Goal: Task Accomplishment & Management: Manage account settings

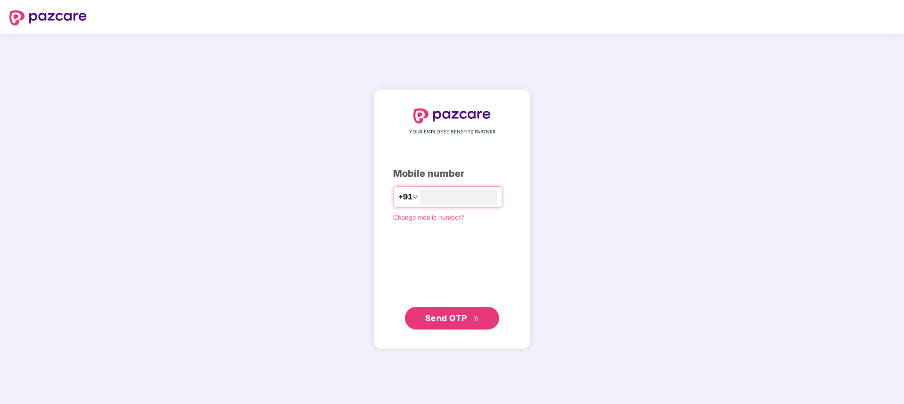
type input "**********"
click at [432, 320] on span "Send OTP" at bounding box center [446, 318] width 42 height 10
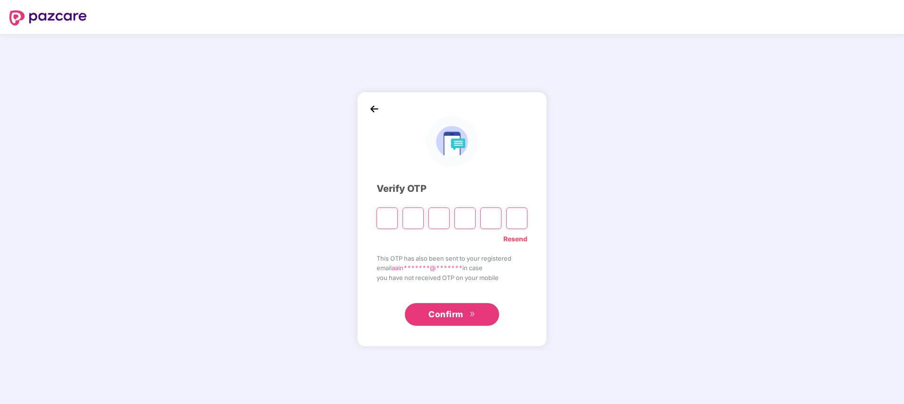
type input "*"
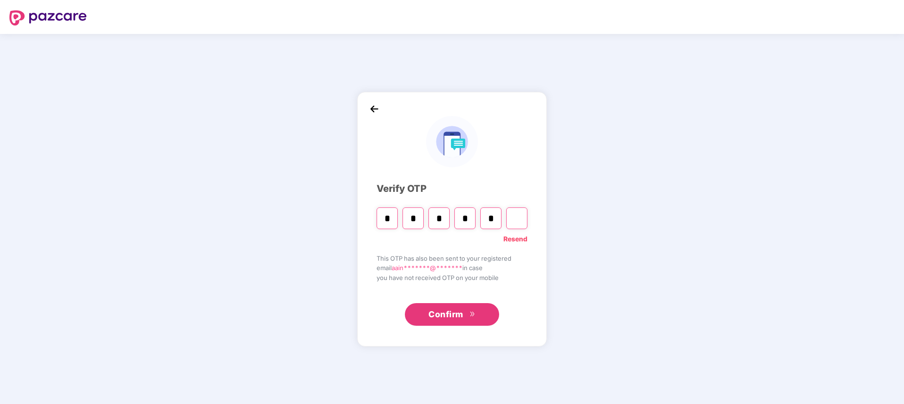
type input "*"
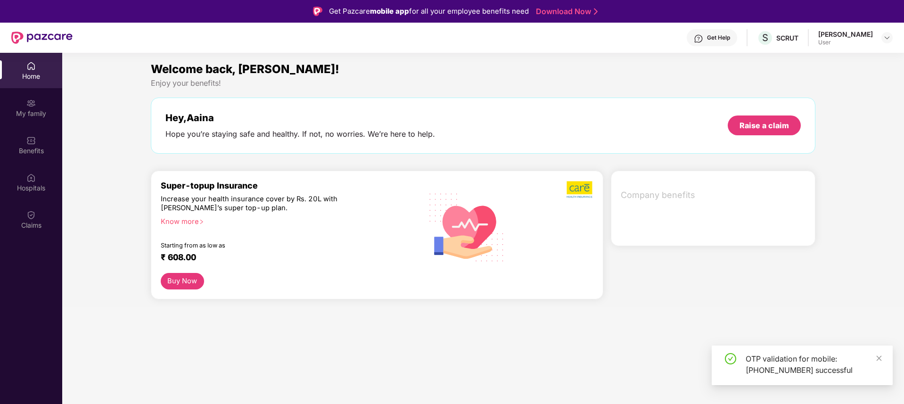
click at [31, 218] on img at bounding box center [30, 214] width 9 height 9
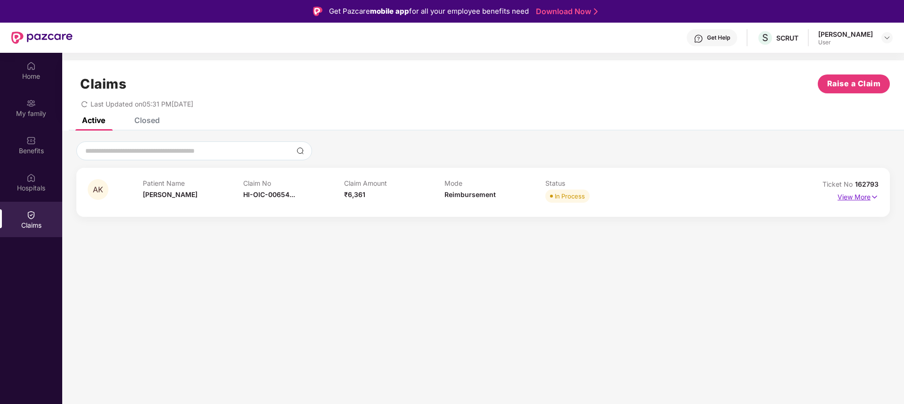
click at [858, 195] on p "View More" at bounding box center [857, 195] width 41 height 13
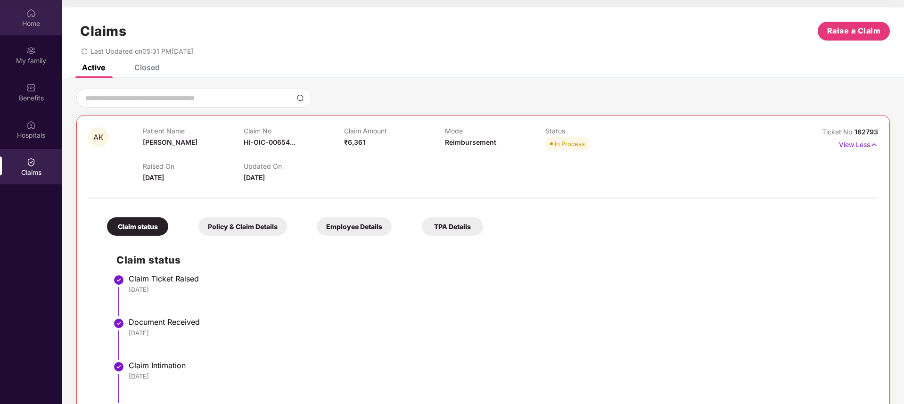
click at [36, 24] on div "Home" at bounding box center [31, 23] width 62 height 9
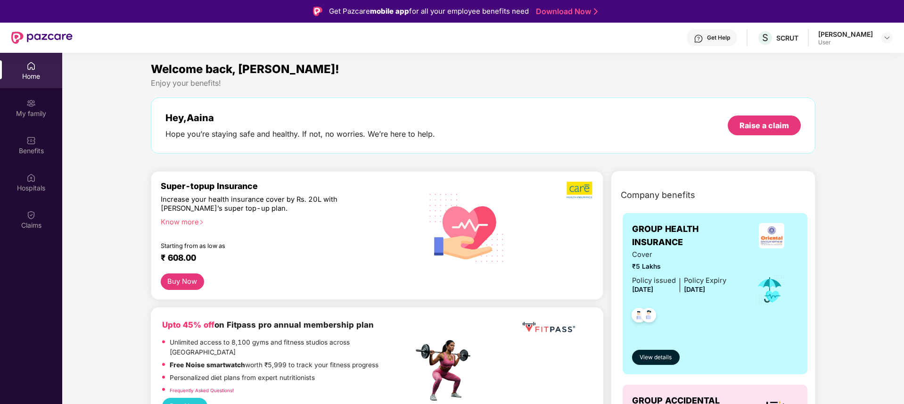
click at [730, 39] on div "Get Help" at bounding box center [718, 38] width 23 height 8
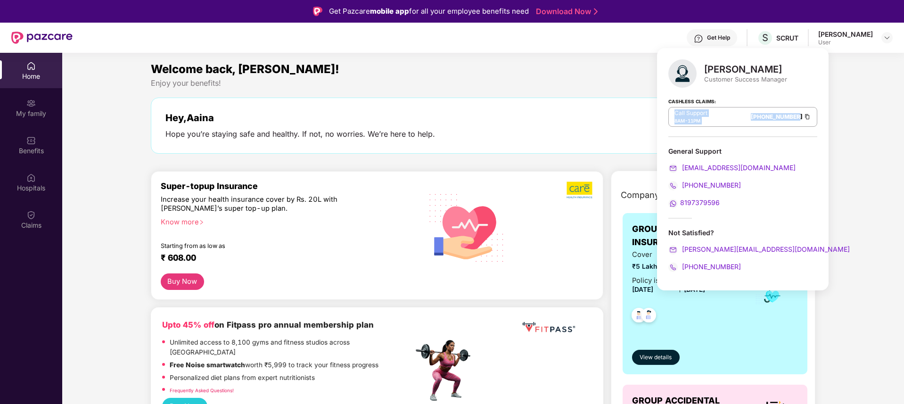
drag, startPoint x: 674, startPoint y: 113, endPoint x: 752, endPoint y: 124, distance: 78.6
click at [752, 124] on div "Call Support 8AM - 11PM [PHONE_NUMBER]" at bounding box center [742, 117] width 149 height 20
click at [753, 130] on div "Cashless Claims: Call Support 8AM - 11PM [PHONE_NUMBER]" at bounding box center [742, 113] width 149 height 47
click at [471, 159] on div "Welcome back, [PERSON_NAME]! Enjoy your benefits! Hey, [PERSON_NAME] Hope you’r…" at bounding box center [483, 111] width 672 height 103
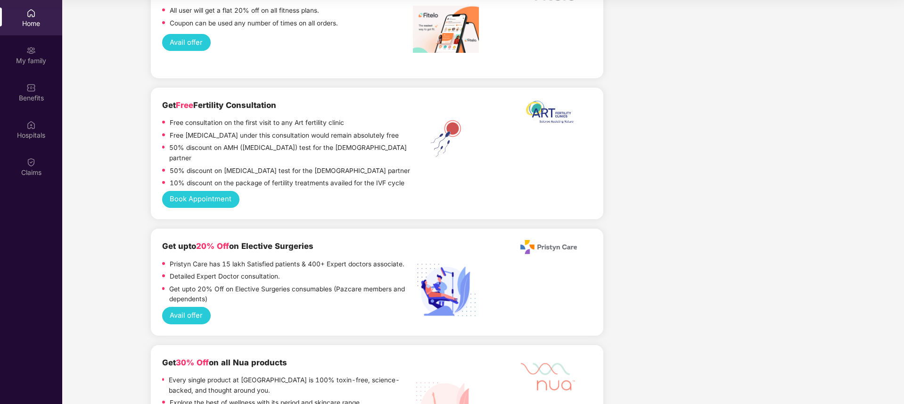
scroll to position [1634, 0]
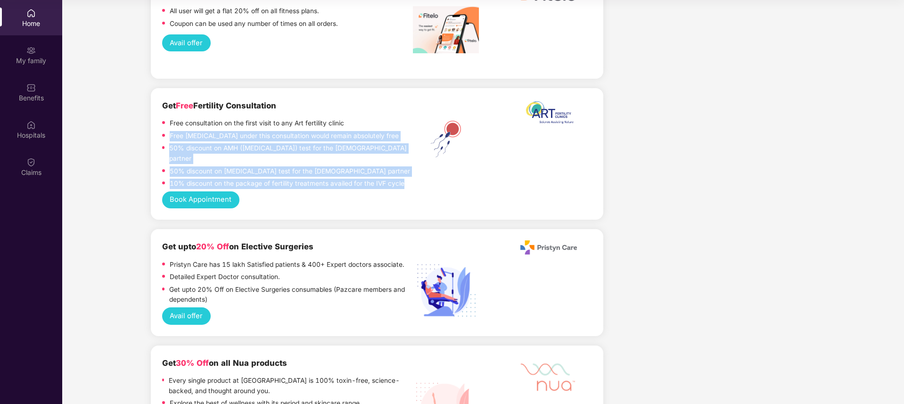
drag, startPoint x: 169, startPoint y: 101, endPoint x: 377, endPoint y: 147, distance: 213.7
click at [377, 147] on div "Free consultation on the first visit to any Art fertility clinic Free [MEDICAL_…" at bounding box center [287, 154] width 251 height 73
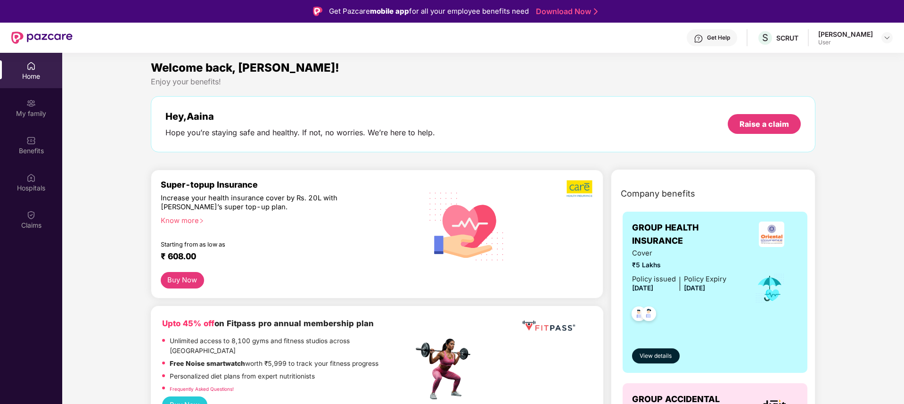
scroll to position [0, 0]
